Goal: Information Seeking & Learning: Learn about a topic

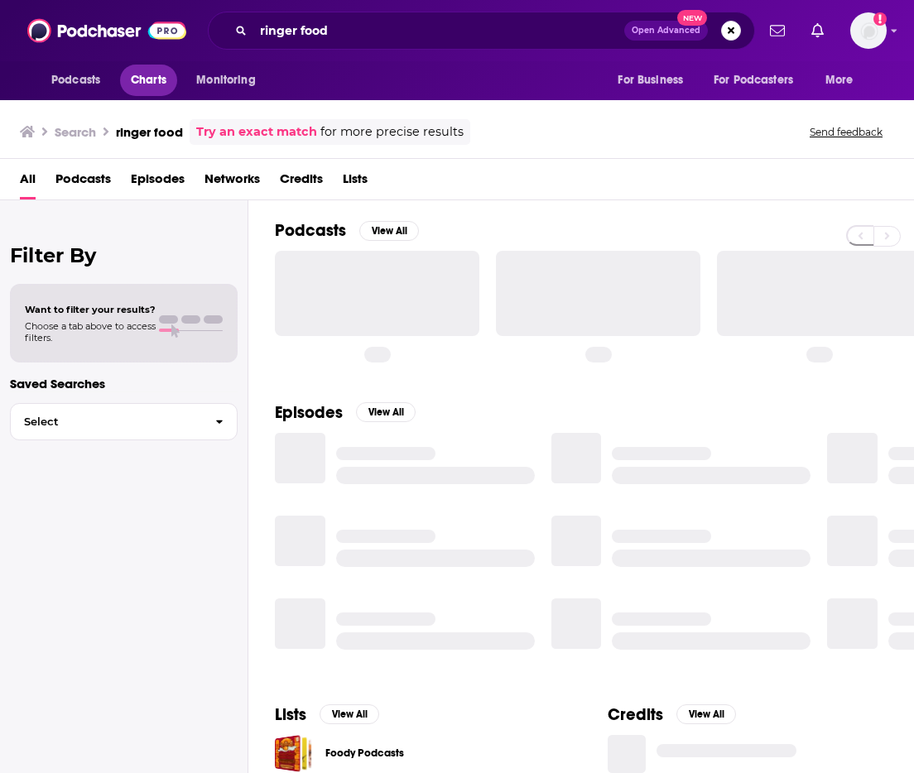
click at [146, 79] on span "Charts" at bounding box center [149, 80] width 36 height 23
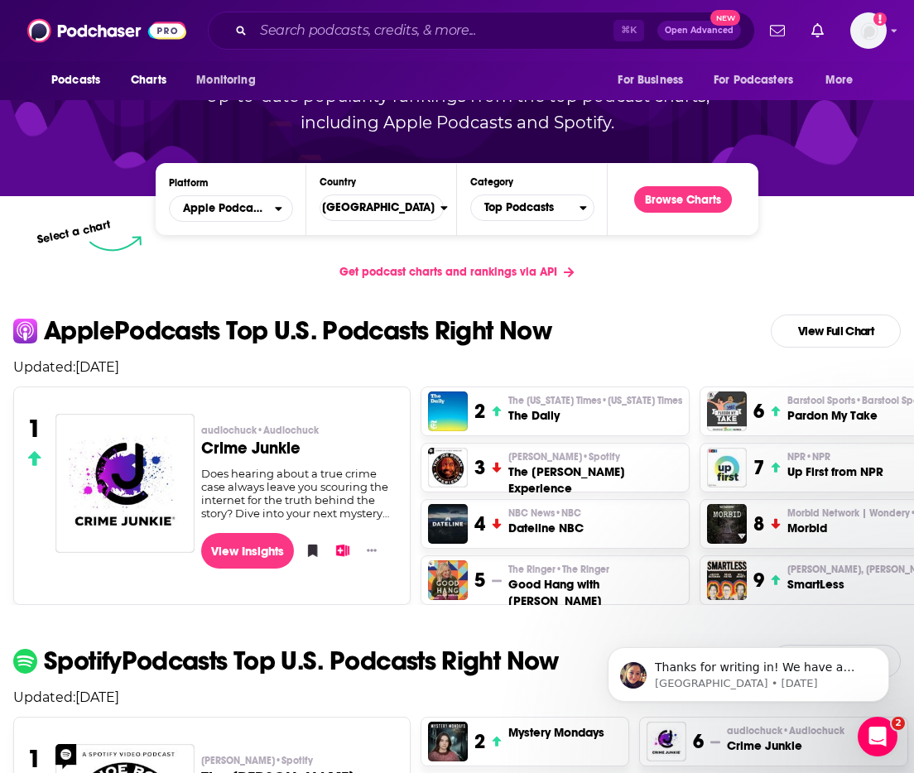
scroll to position [151, 0]
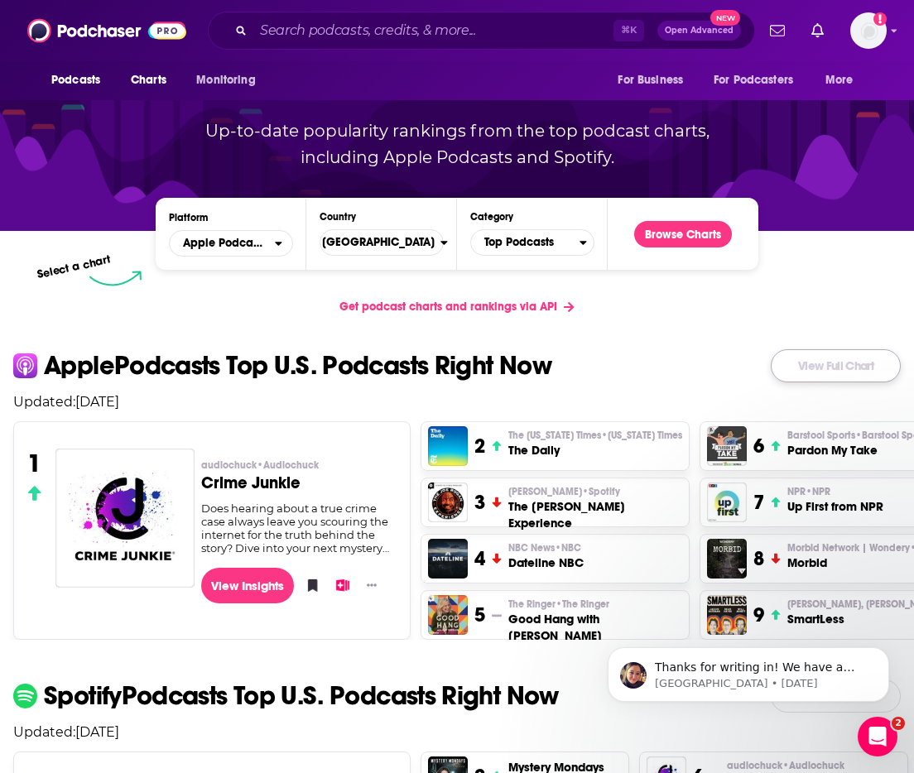
click at [833, 368] on link "View Full Chart" at bounding box center [835, 365] width 130 height 33
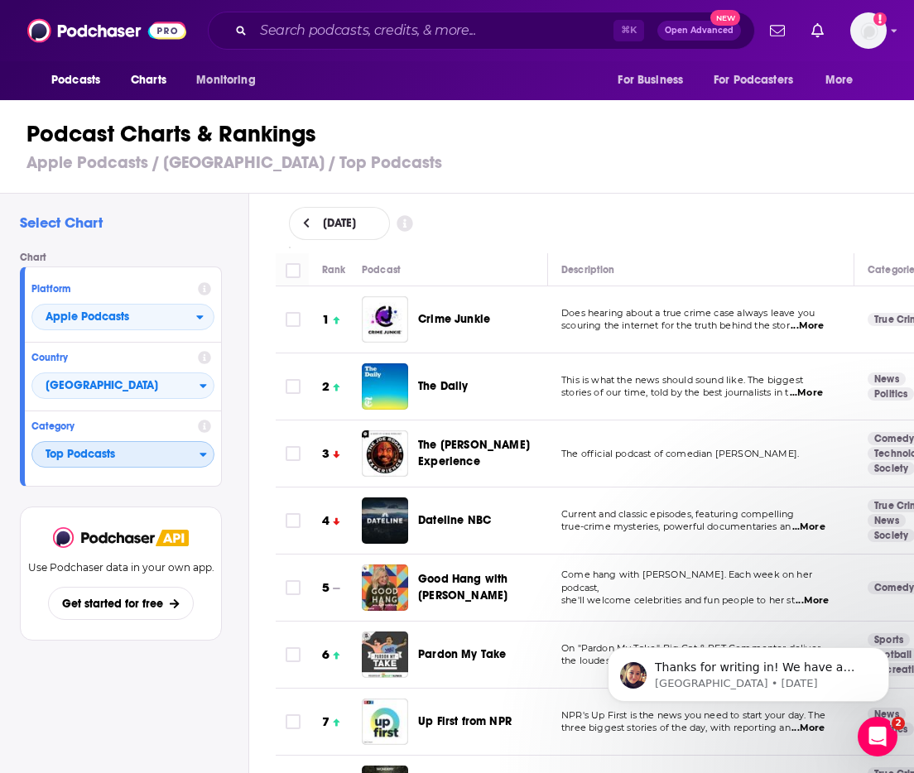
click at [184, 449] on span "Top Podcasts" at bounding box center [115, 455] width 167 height 28
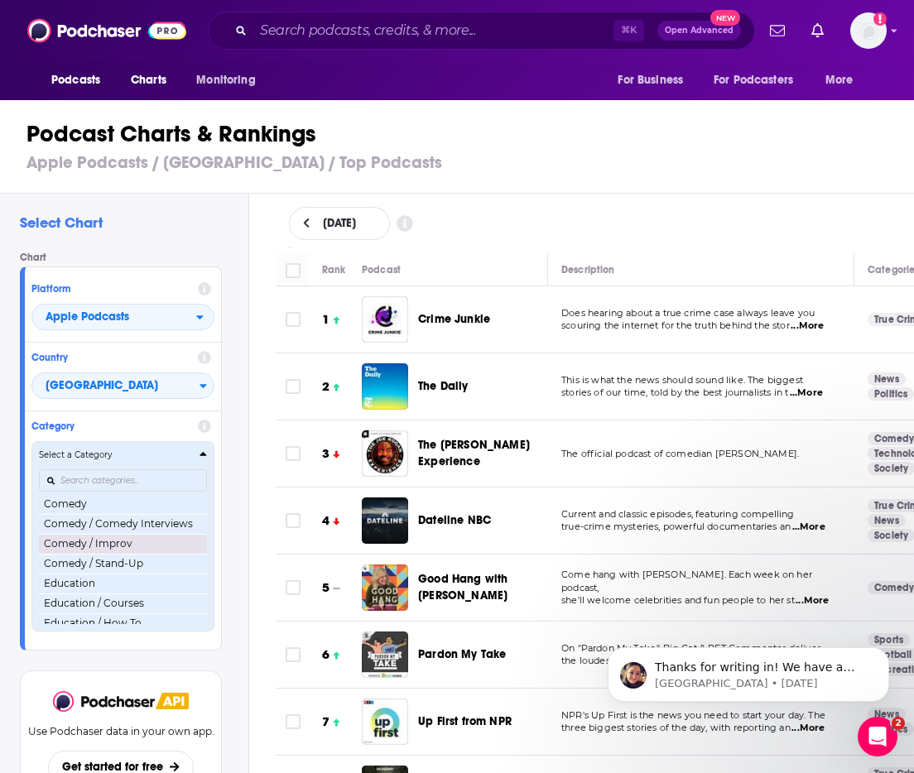
scroll to position [300, 0]
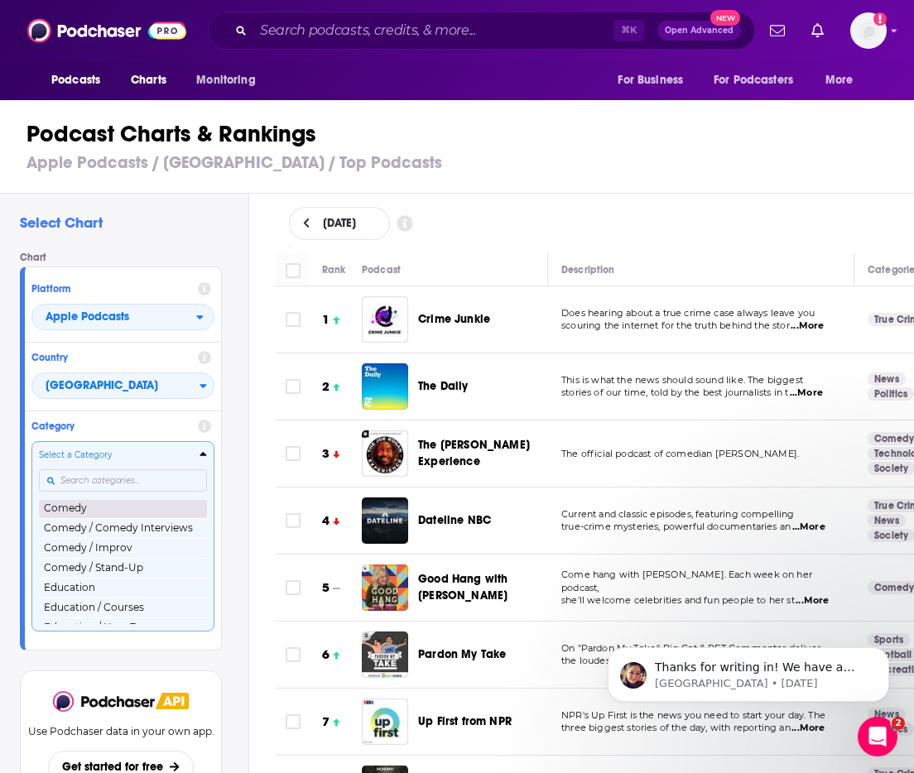
click at [86, 510] on button "Comedy" at bounding box center [123, 508] width 168 height 20
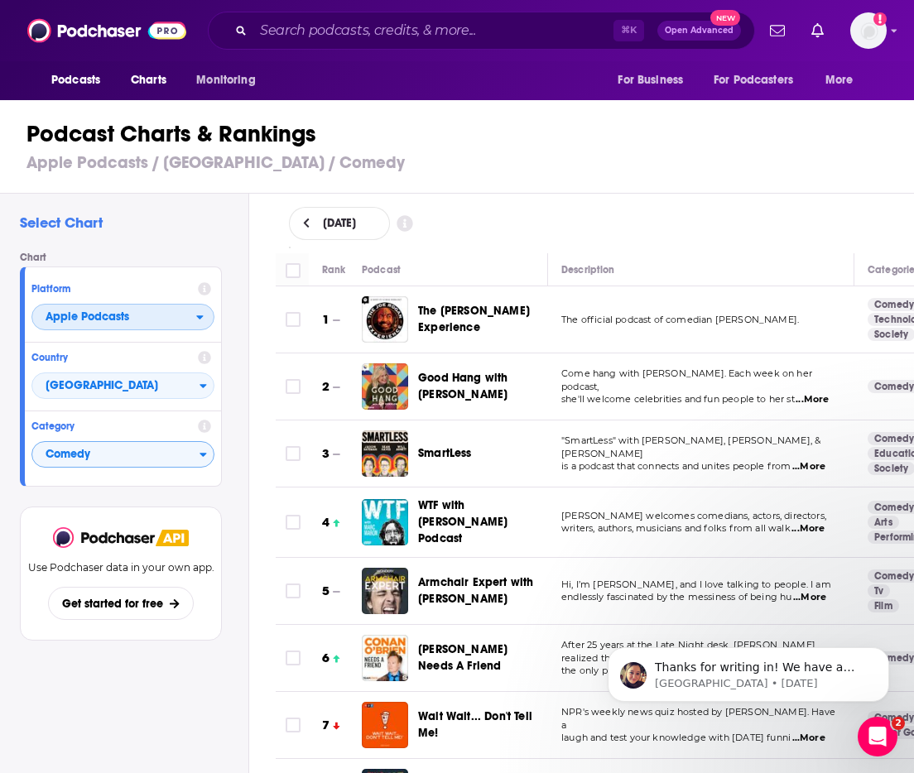
click at [199, 315] on icon "open menu" at bounding box center [199, 317] width 7 height 12
click at [102, 367] on span "Spotify" at bounding box center [121, 367] width 161 height 10
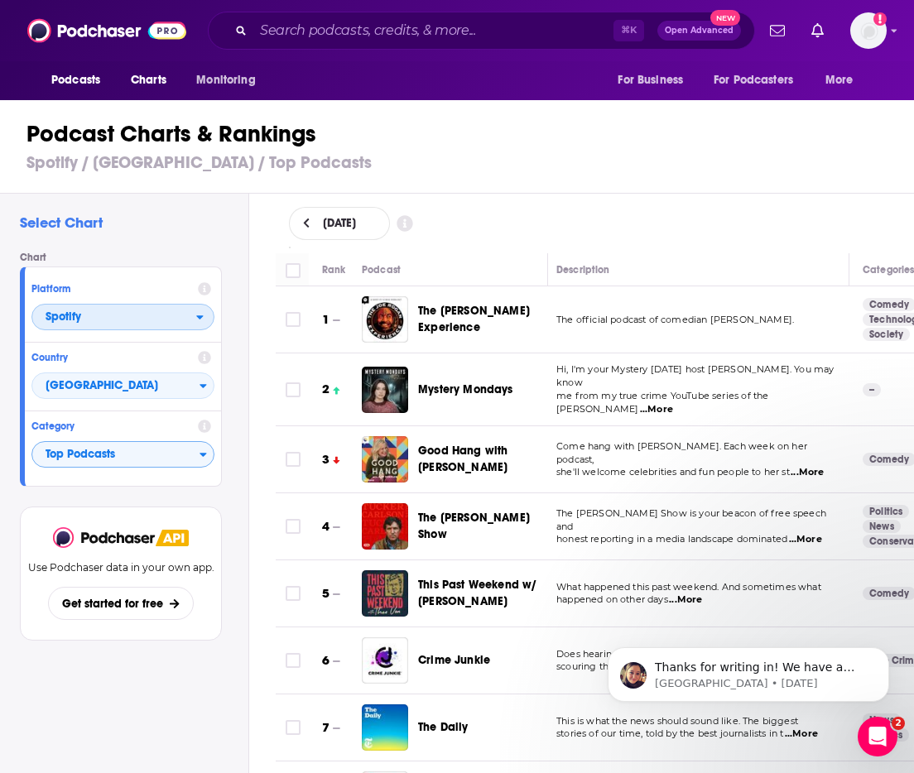
scroll to position [0, 10]
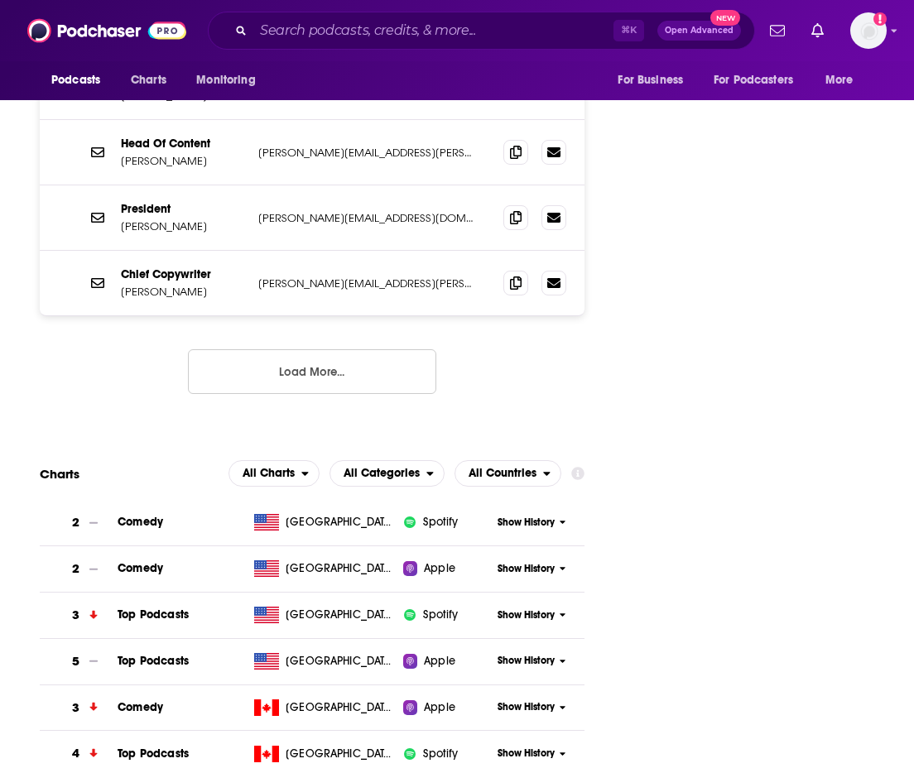
scroll to position [2176, 0]
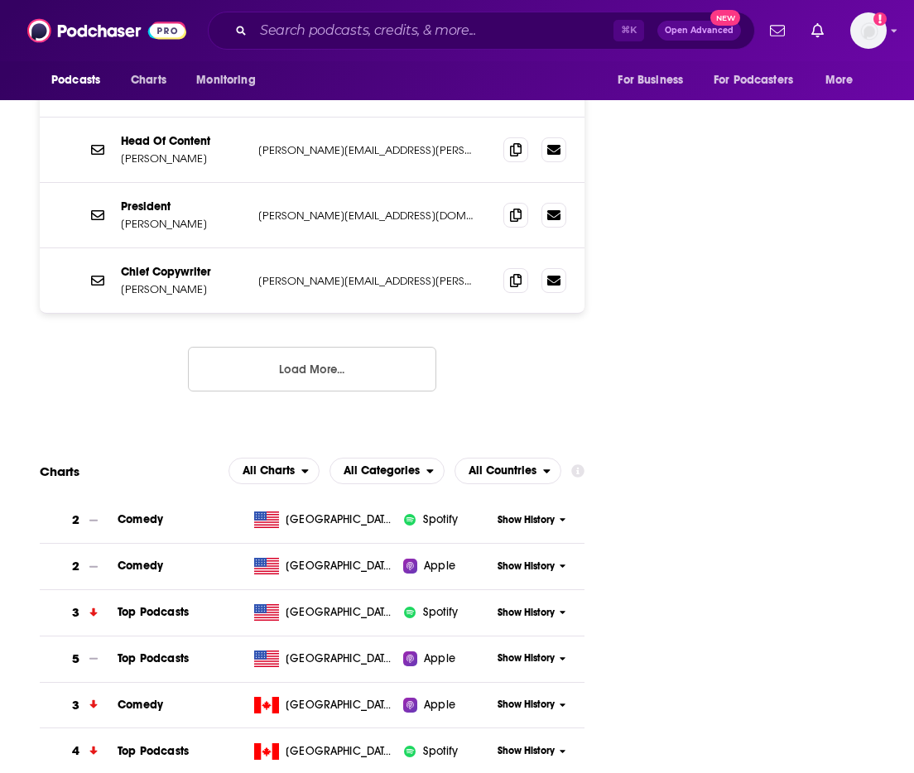
click at [544, 606] on span "Show History" at bounding box center [525, 613] width 57 height 14
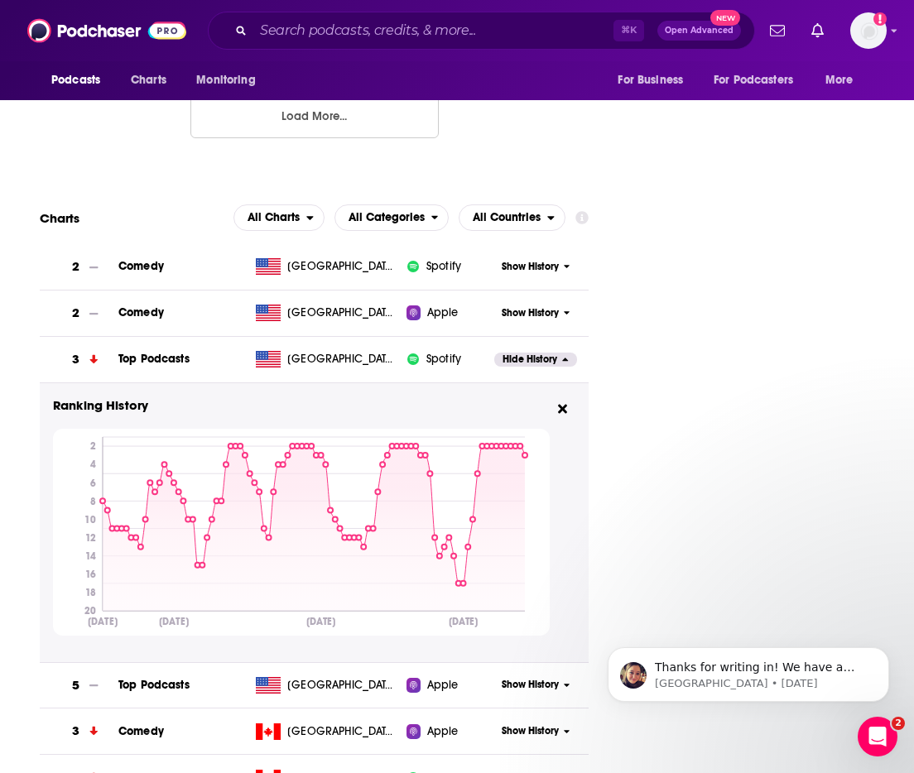
scroll to position [0, 0]
